Goal: Task Accomplishment & Management: Manage account settings

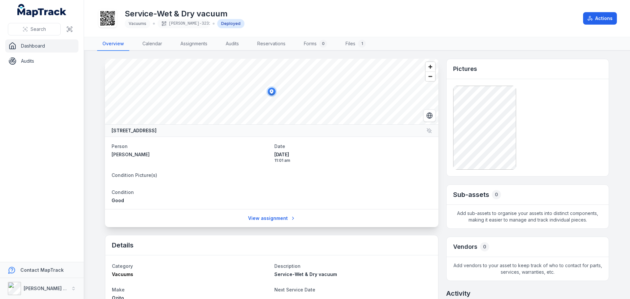
scroll to position [12, 0]
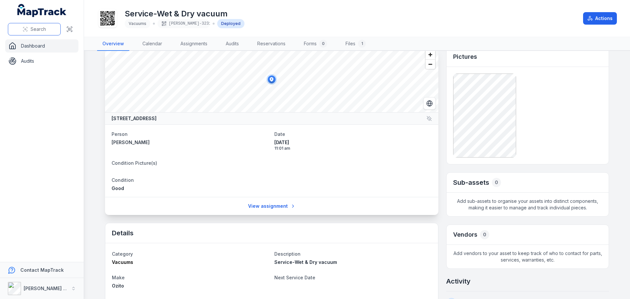
click at [38, 28] on span "Search" at bounding box center [38, 29] width 15 height 7
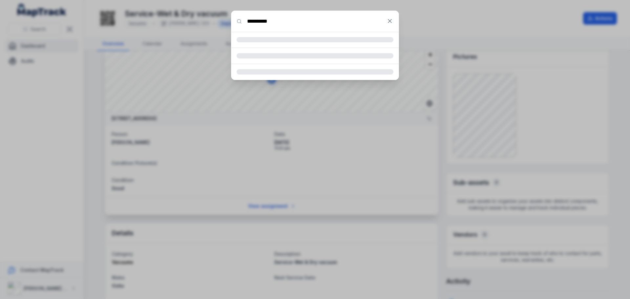
type input "**********"
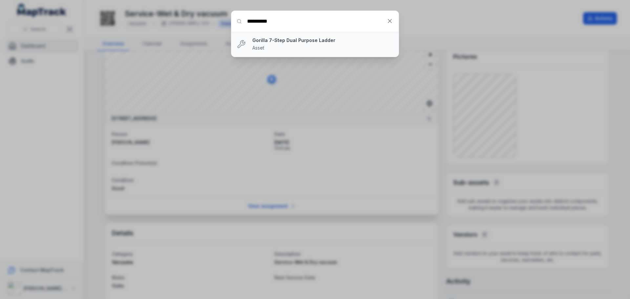
click at [288, 41] on strong "Gorilla 7-Step Dual Purpose Ladder" at bounding box center [322, 40] width 141 height 7
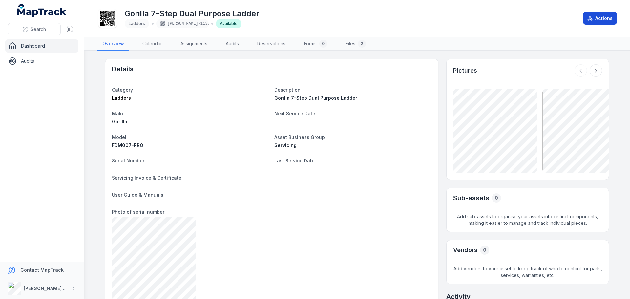
click at [605, 21] on button "Actions" at bounding box center [600, 18] width 34 height 12
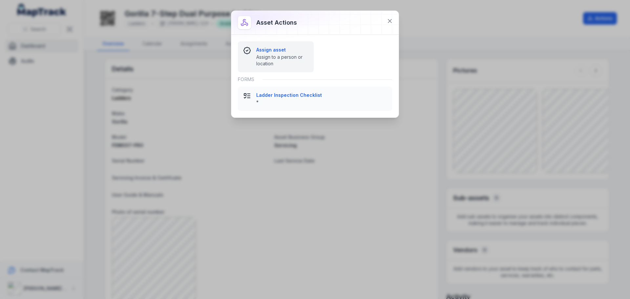
click at [290, 61] on span "Assign to a person or location" at bounding box center [282, 60] width 52 height 13
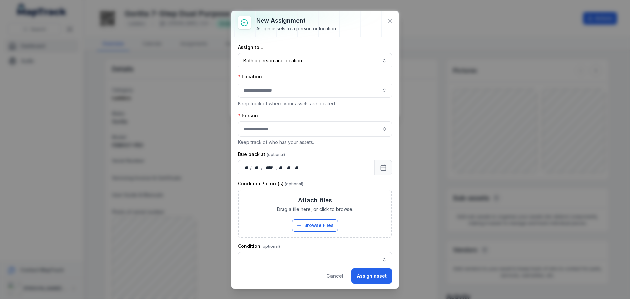
click at [290, 94] on button "button" at bounding box center [315, 90] width 154 height 15
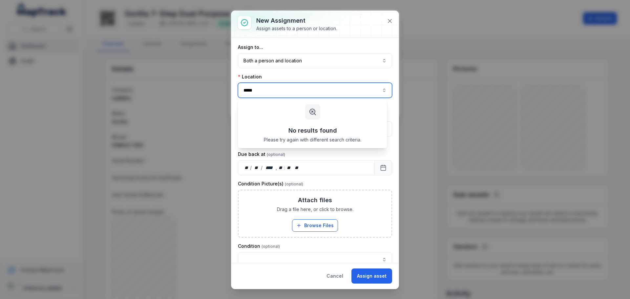
drag, startPoint x: 270, startPoint y: 91, endPoint x: 219, endPoint y: 93, distance: 50.9
click at [219, 93] on div "New assignment Assign assets to a person or location. Assign to... Both a perso…" at bounding box center [315, 149] width 630 height 299
type input "*"
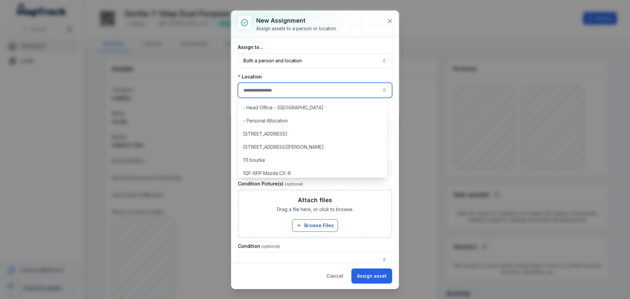
click at [276, 92] on button "button" at bounding box center [315, 90] width 154 height 15
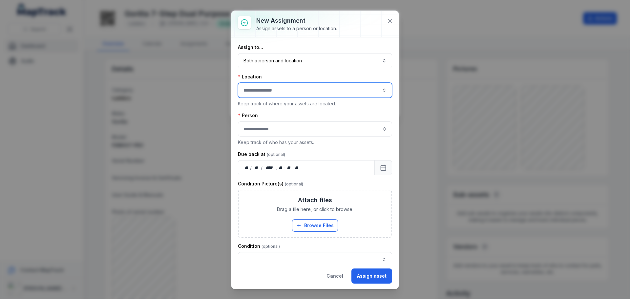
click at [278, 89] on button "button" at bounding box center [315, 90] width 154 height 15
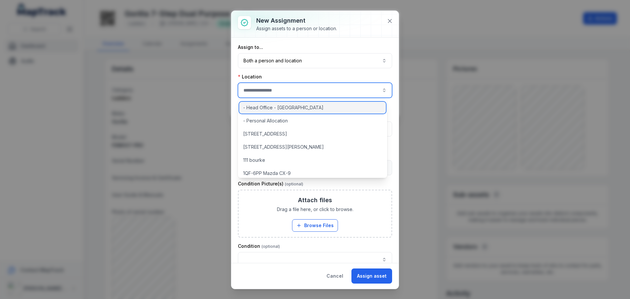
click at [280, 108] on span "- Head Office - [GEOGRAPHIC_DATA]" at bounding box center [283, 107] width 80 height 7
type input "**********"
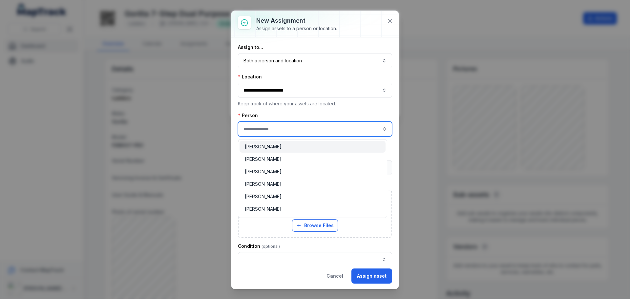
click at [281, 132] on input "assignment-add:person-label" at bounding box center [315, 128] width 154 height 15
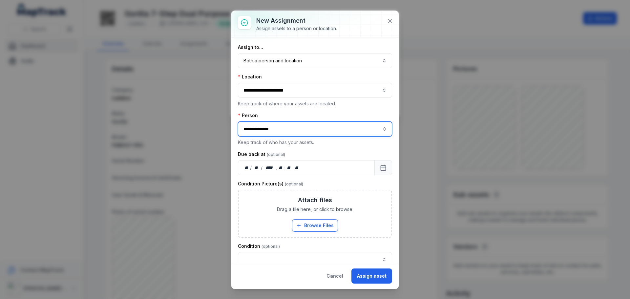
click at [272, 144] on span "[PERSON_NAME]" at bounding box center [263, 146] width 37 height 7
type input "**********"
click at [366, 253] on button "button" at bounding box center [315, 259] width 154 height 15
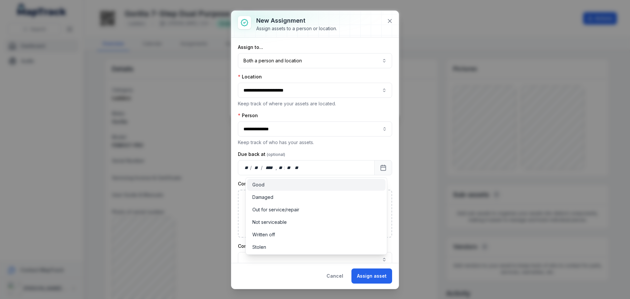
click at [284, 179] on div "Good" at bounding box center [316, 185] width 139 height 12
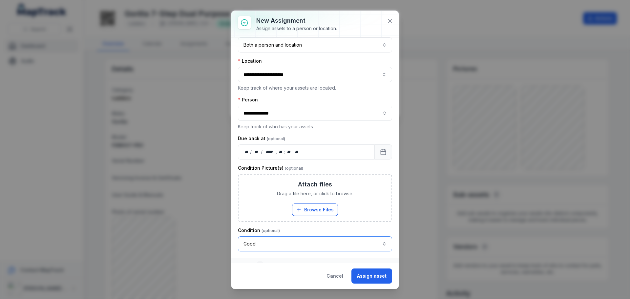
scroll to position [24, 0]
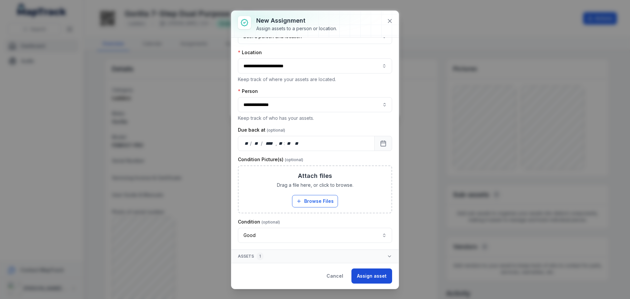
click at [379, 278] on button "Assign asset" at bounding box center [372, 275] width 41 height 15
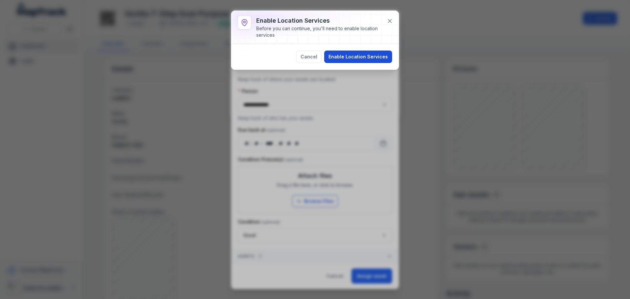
click at [369, 55] on button "Enable Location Services" at bounding box center [358, 57] width 68 height 12
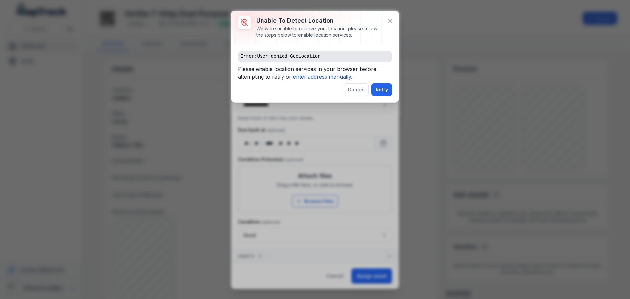
click at [353, 57] on pre "Error: User denied Geolocation" at bounding box center [315, 57] width 154 height 12
click at [382, 91] on button "Retry" at bounding box center [382, 89] width 21 height 12
click at [327, 75] on icon "enter address manually." at bounding box center [322, 77] width 59 height 7
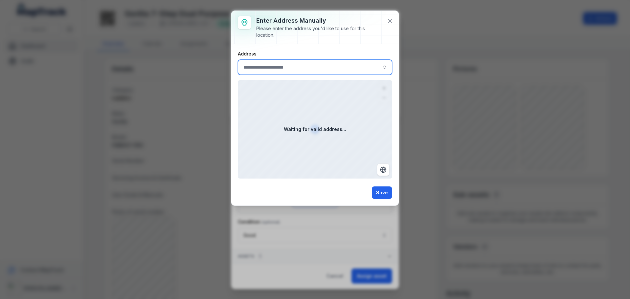
click at [303, 62] on input ":r1pq:-form-item-label" at bounding box center [315, 67] width 154 height 15
click at [343, 63] on input ":r1pq:-form-item-label" at bounding box center [315, 67] width 154 height 15
paste input "**********"
type input "**********"
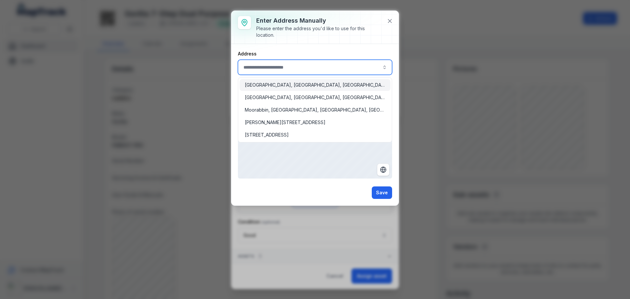
click at [352, 83] on span "[GEOGRAPHIC_DATA], [GEOGRAPHIC_DATA], [GEOGRAPHIC_DATA]" at bounding box center [315, 85] width 140 height 7
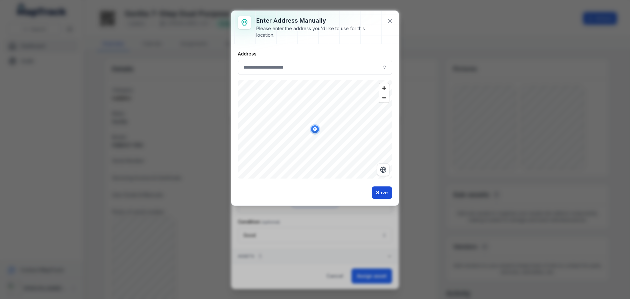
click at [385, 196] on button "Save" at bounding box center [382, 192] width 20 height 12
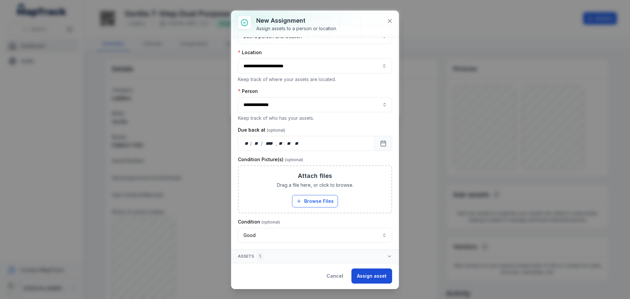
click at [382, 273] on button "Assign asset" at bounding box center [372, 275] width 41 height 15
